Goal: Task Accomplishment & Management: Manage account settings

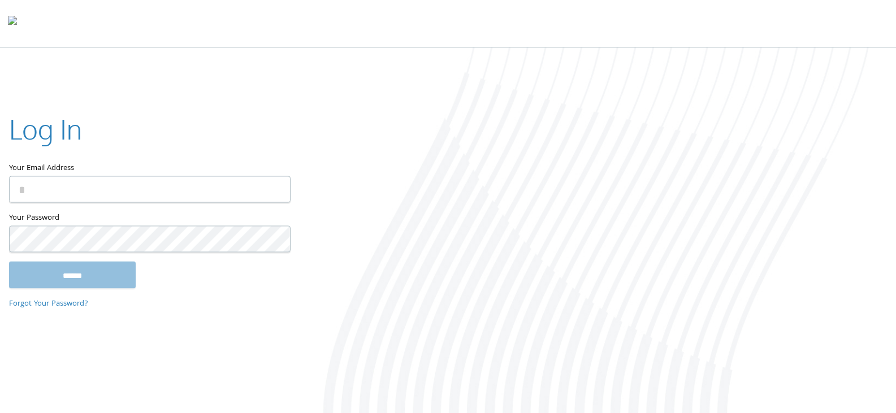
type input "**********"
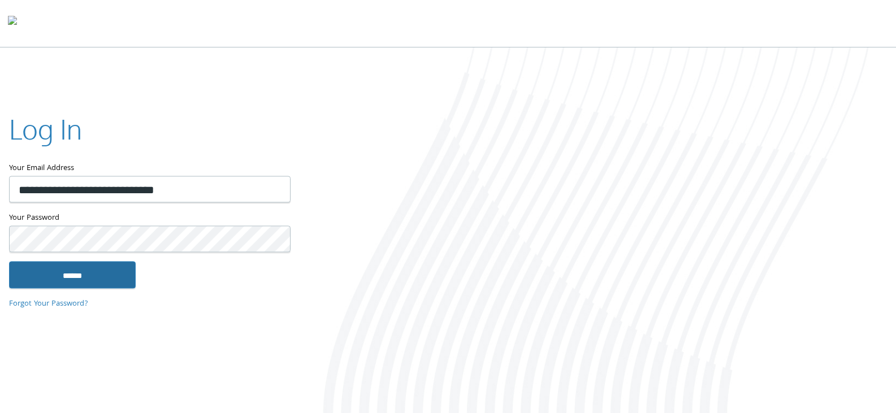
click at [81, 278] on input "******" at bounding box center [72, 274] width 127 height 27
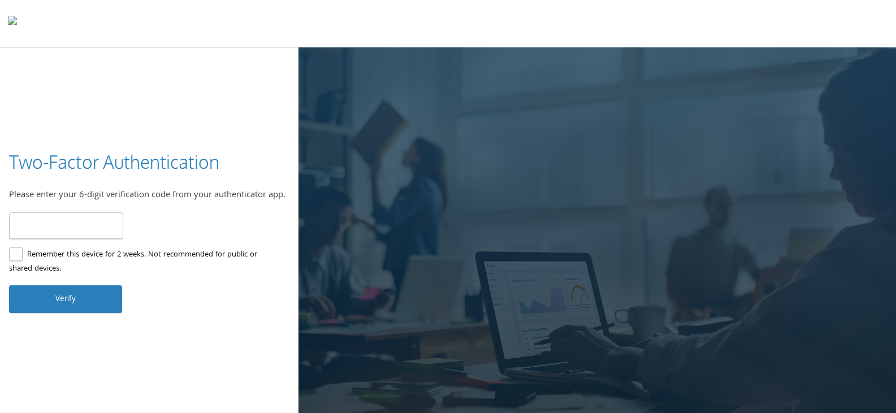
type input "******"
